Goal: Information Seeking & Learning: Learn about a topic

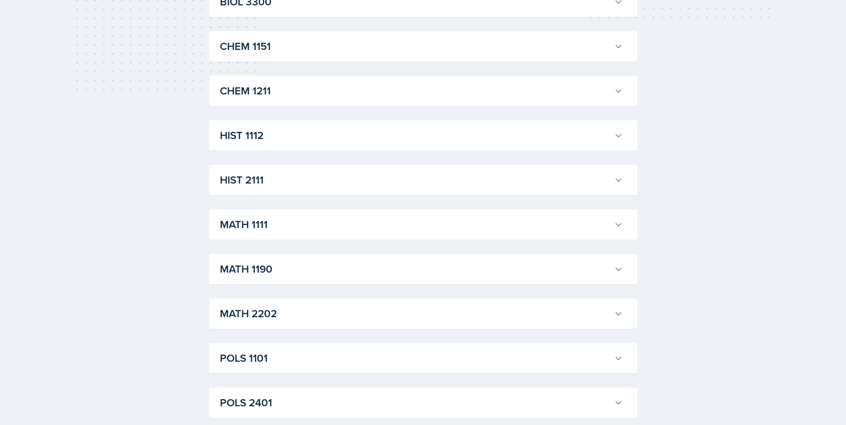
scroll to position [401, 0]
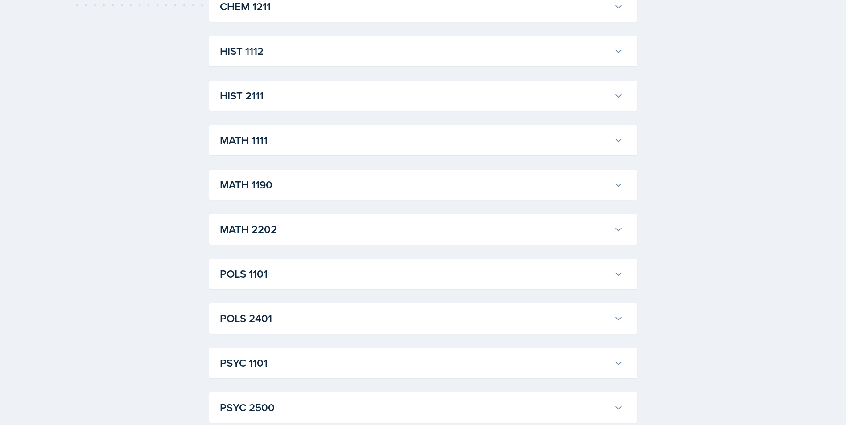
click at [276, 229] on h3 "MATH 2202" at bounding box center [415, 230] width 390 height 16
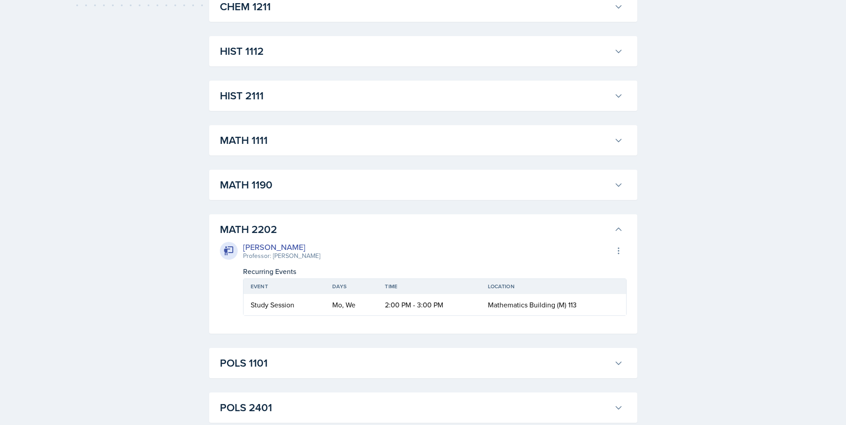
click at [277, 202] on div "ACCT 2101 [PERSON_NAME] Professor: [PERSON_NAME] Export to Google Calendar Recu…" at bounding box center [423, 185] width 428 height 833
click at [281, 197] on div "MATH 1190 [PERSON_NAME] Professor: [PERSON_NAME] Export to Google Calendar Recu…" at bounding box center [423, 185] width 428 height 30
click at [281, 190] on h3 "MATH 1190" at bounding box center [415, 185] width 390 height 16
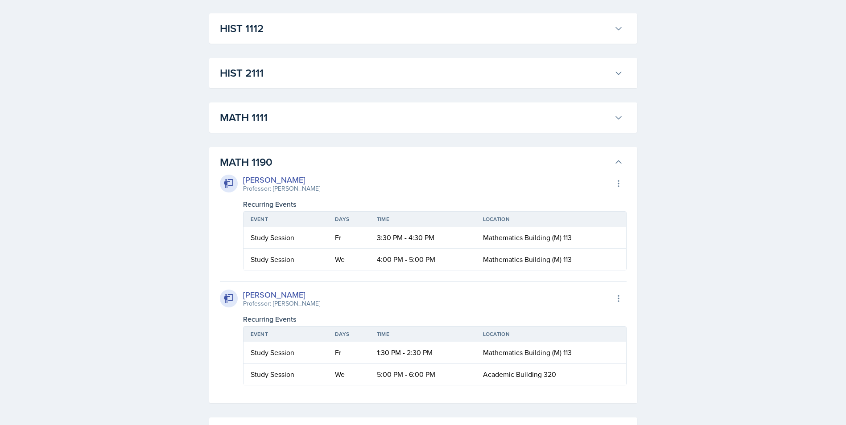
scroll to position [446, 0]
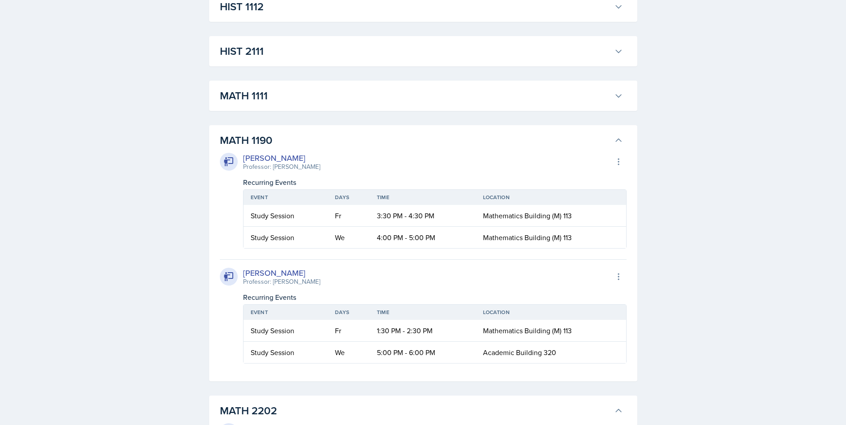
click at [323, 146] on h3 "MATH 1190" at bounding box center [415, 140] width 390 height 16
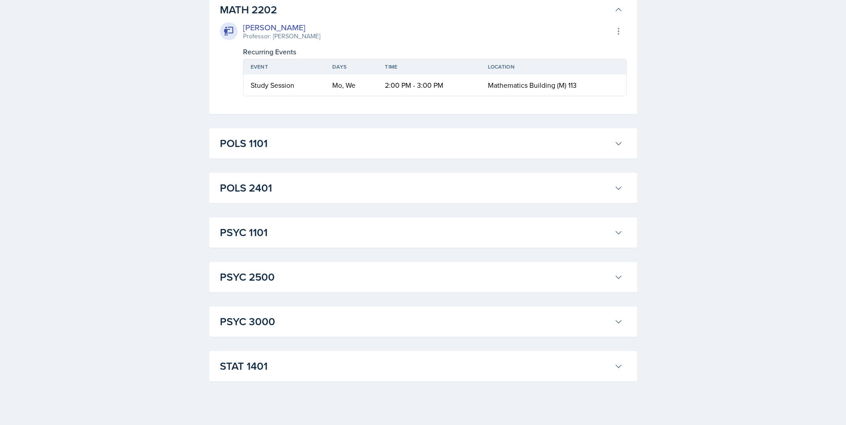
scroll to position [634, 0]
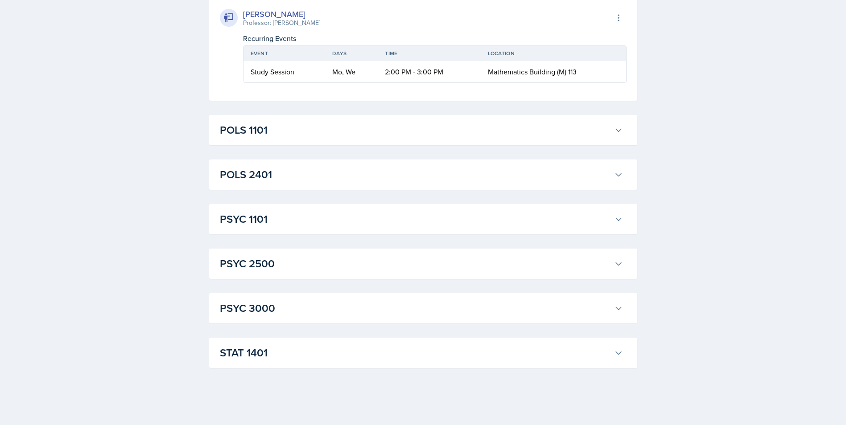
click at [282, 352] on h3 "STAT 1401" at bounding box center [415, 353] width 390 height 16
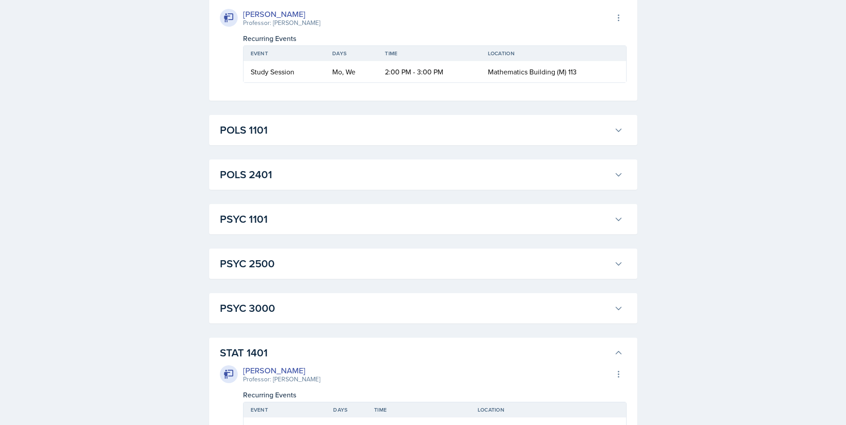
scroll to position [679, 0]
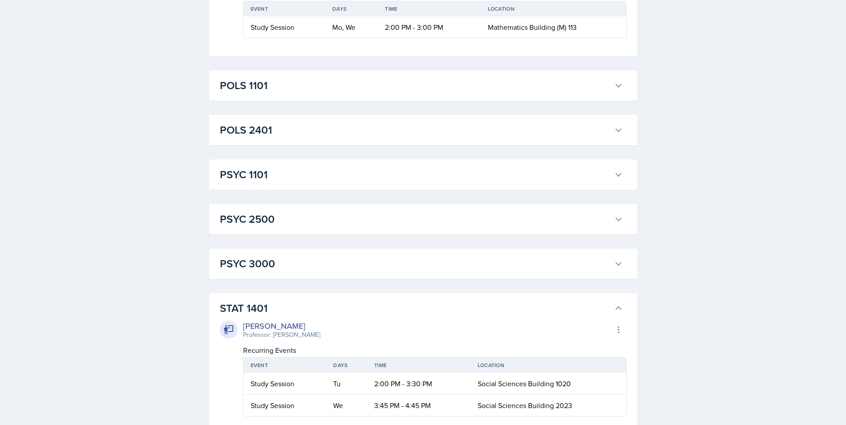
click at [301, 314] on h3 "STAT 1401" at bounding box center [415, 308] width 390 height 16
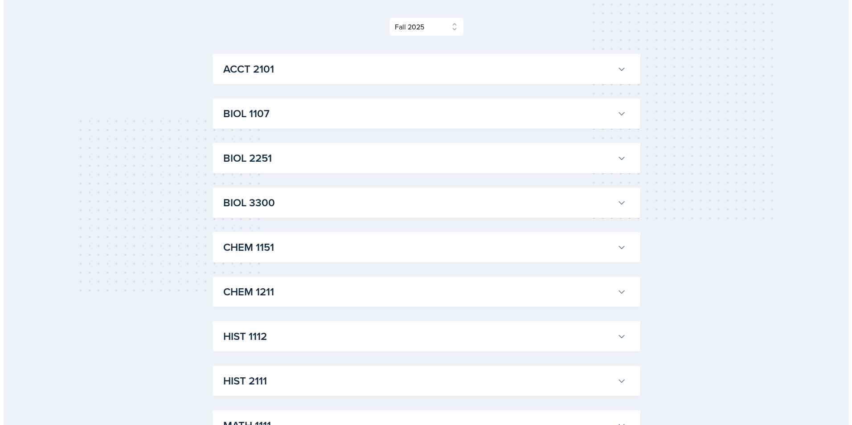
scroll to position [0, 0]
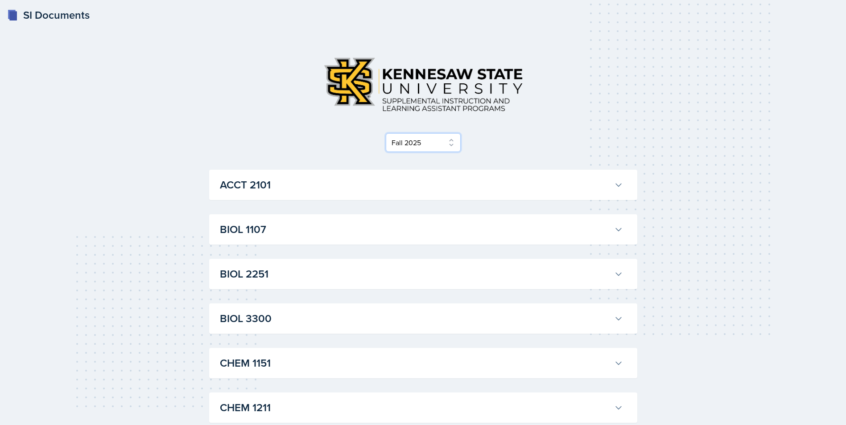
click at [407, 148] on select "Select Semester Fall 2025 Summer 2025 Spring 2025 Fall 2024 Summer 2024 Spring …" at bounding box center [423, 142] width 75 height 19
click at [388, 133] on select "Select Semester Fall 2025 Summer 2025 Spring 2025 Fall 2024 Summer 2024 Spring …" at bounding box center [423, 142] width 75 height 19
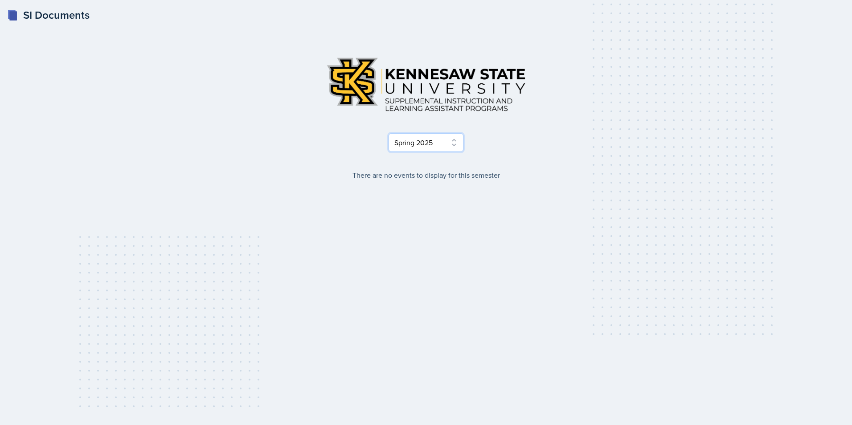
click at [410, 139] on select "Select Semester Fall 2025 Summer 2025 Spring 2025 Fall 2024 Summer 2024 Spring …" at bounding box center [426, 142] width 75 height 19
click at [389, 133] on select "Select Semester Fall 2025 Summer 2025 Spring 2025 Fall 2024 Summer 2024 Spring …" at bounding box center [426, 142] width 75 height 19
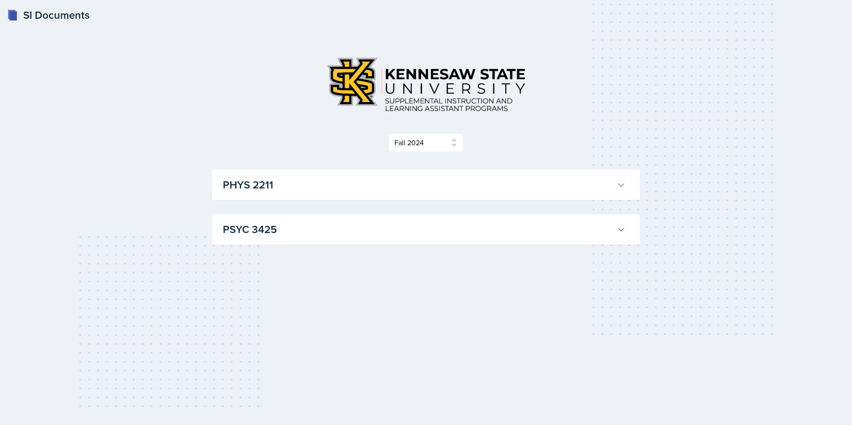
click at [327, 185] on h3 "PHYS 2211" at bounding box center [418, 185] width 390 height 16
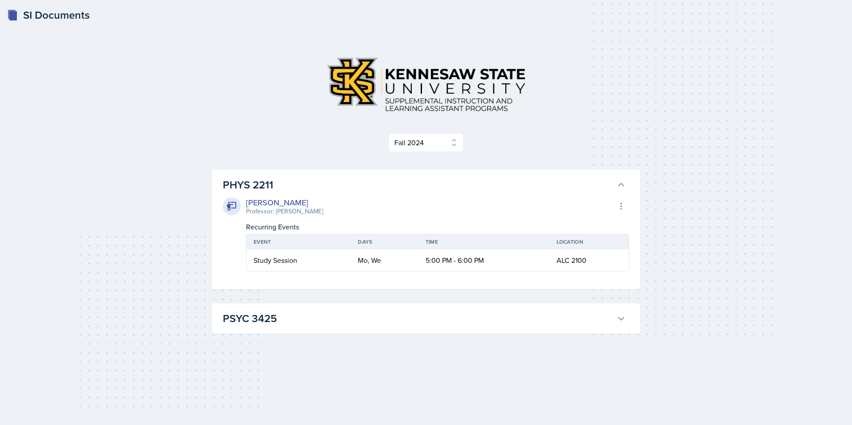
click at [327, 185] on h3 "PHYS 2211" at bounding box center [418, 185] width 390 height 16
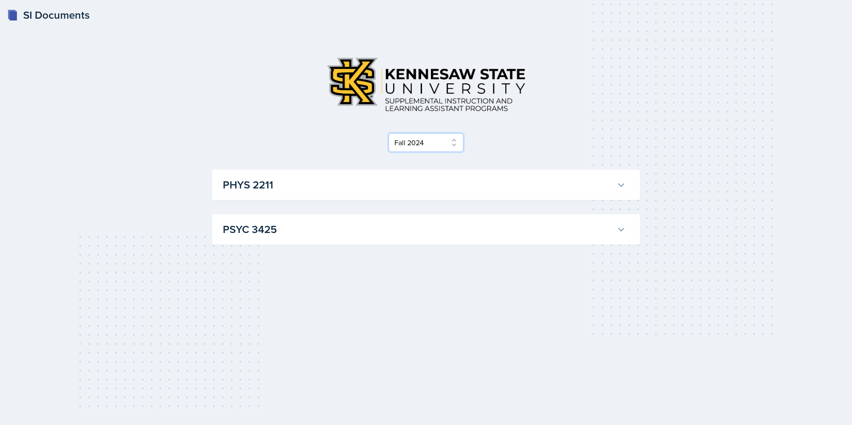
click at [406, 144] on select "Select Semester Fall 2025 Summer 2025 Spring 2025 Fall 2024 Summer 2024 Spring …" at bounding box center [426, 142] width 75 height 19
select select "144cdeaf-1b7d-41d5-a537-300fc8f1def0"
click at [389, 133] on select "Select Semester Fall 2025 Summer 2025 Spring 2025 Fall 2024 Summer 2024 Spring …" at bounding box center [426, 142] width 75 height 19
